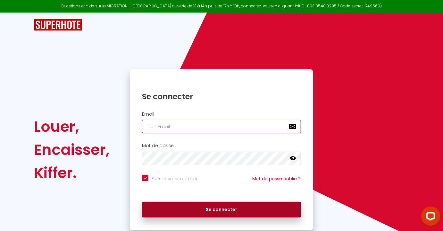
type input "[EMAIL_ADDRESS][DOMAIN_NAME]"
click at [281, 208] on button "Se connecter" at bounding box center [221, 209] width 159 height 16
checkbox input "true"
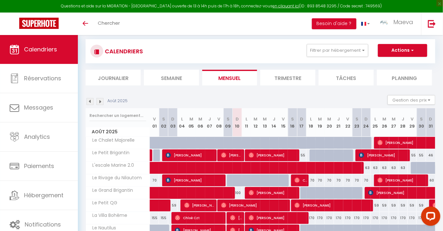
scroll to position [5, 0]
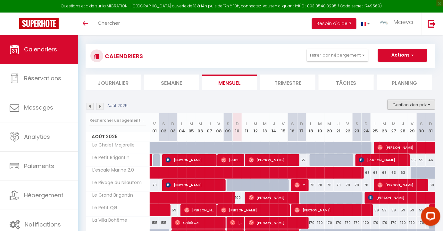
click at [407, 101] on button "Gestion des prix" at bounding box center [412, 105] width 48 height 10
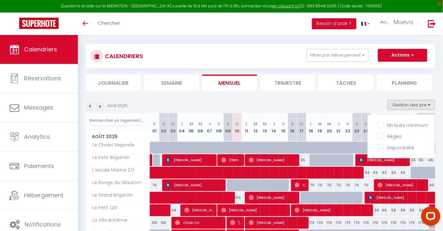
click at [376, 125] on ul "Nb Nuits minimum Règles Disponibilité" at bounding box center [401, 136] width 67 height 34
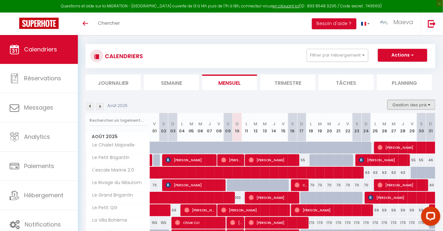
click at [398, 107] on button "Gestion des prix" at bounding box center [412, 105] width 48 height 10
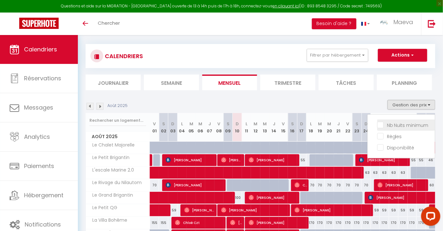
click at [393, 124] on input "Nb Nuits minimum" at bounding box center [406, 124] width 58 height 6
checkbox input "true"
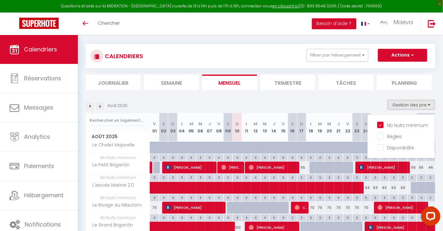
click at [360, 108] on div "Août 2025 Gestion des prix Nb Nuits minimum Règles Disponibilité" at bounding box center [261, 106] width 350 height 13
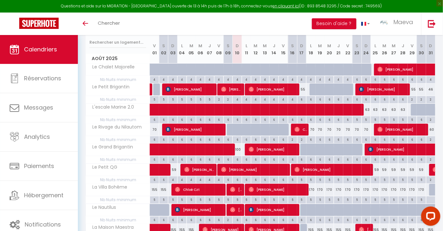
scroll to position [82, 0]
